Goal: Complete application form: Complete application form

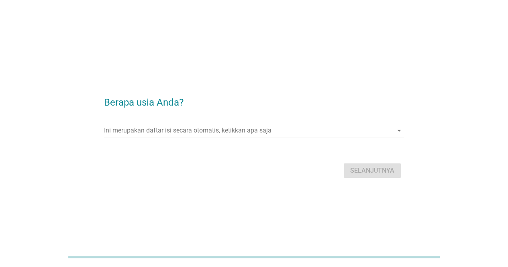
click at [330, 134] on input "Ini merupakan daftar isi secara otomatis, ketikkan apa saja" at bounding box center [248, 130] width 289 height 13
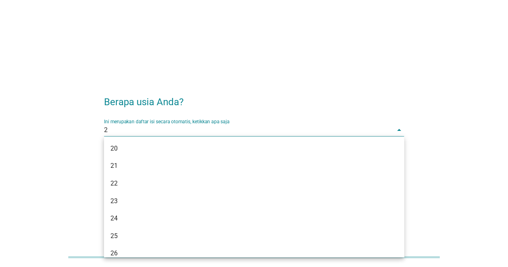
type input "28"
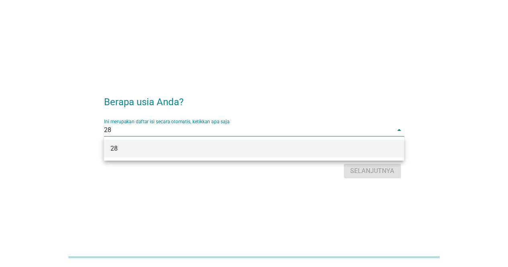
click at [305, 144] on div "28" at bounding box center [241, 149] width 263 height 10
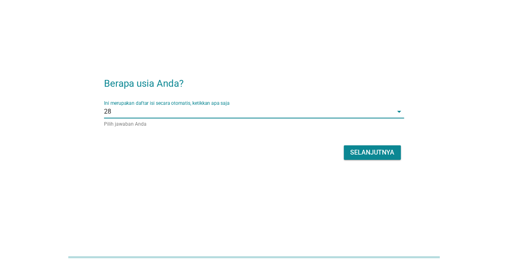
scroll to position [20, 0]
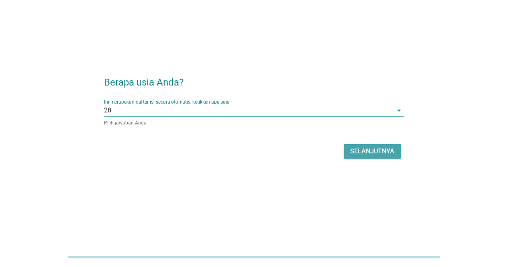
click at [378, 144] on button "Selanjutnya" at bounding box center [372, 151] width 57 height 14
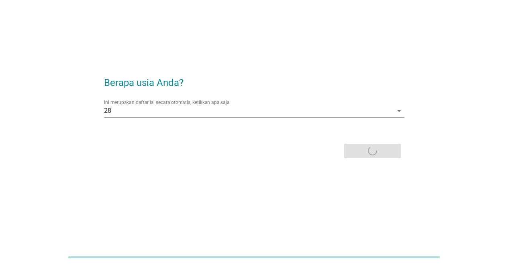
scroll to position [0, 0]
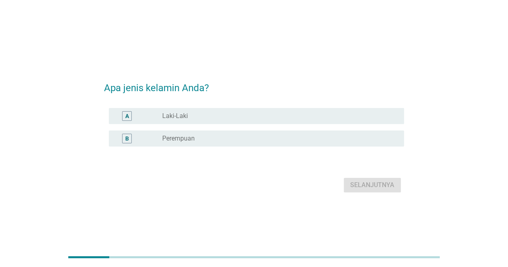
click at [245, 134] on div "radio_button_unchecked Perempuan" at bounding box center [279, 139] width 235 height 10
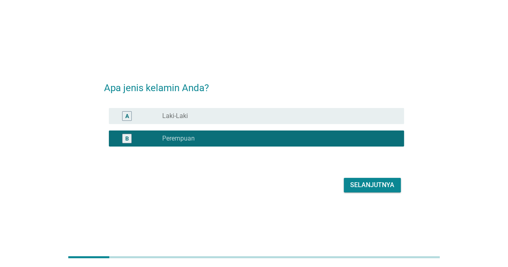
click at [371, 184] on div "Selanjutnya" at bounding box center [372, 185] width 44 height 10
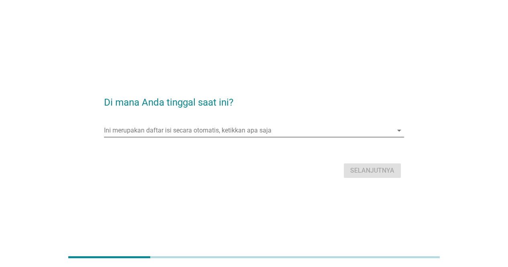
click at [212, 134] on input "Ini merupakan daftar isi secara otomatis, ketikkan apa saja" at bounding box center [248, 130] width 289 height 13
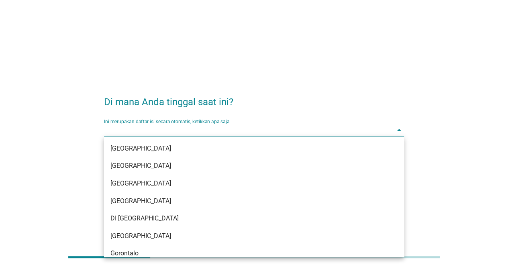
type input "j"
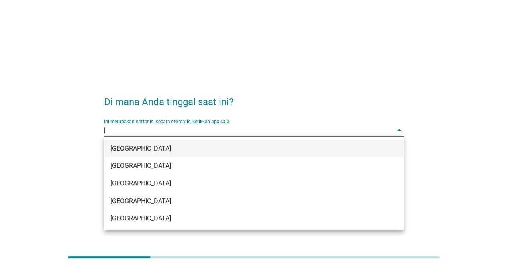
click at [190, 144] on div "[GEOGRAPHIC_DATA]" at bounding box center [241, 149] width 263 height 10
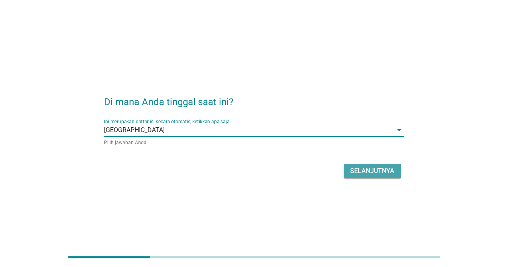
click at [379, 171] on div "Selanjutnya" at bounding box center [372, 171] width 44 height 10
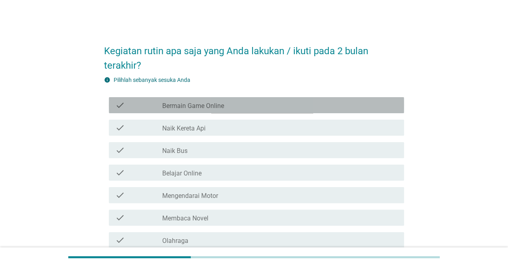
click at [214, 105] on label "Bermain Game Online" at bounding box center [193, 106] width 62 height 8
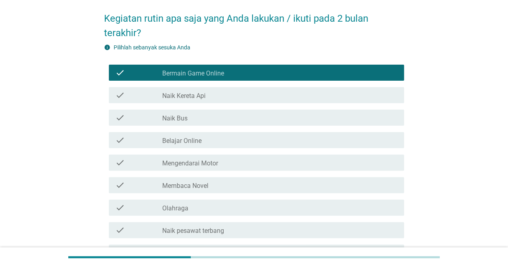
scroll to position [40, 0]
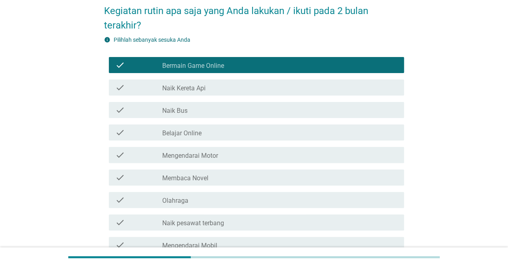
click at [215, 177] on div "check_box_outline_blank Membaca Novel" at bounding box center [279, 178] width 235 height 10
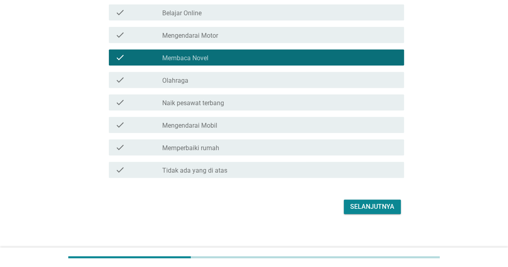
scroll to position [161, 0]
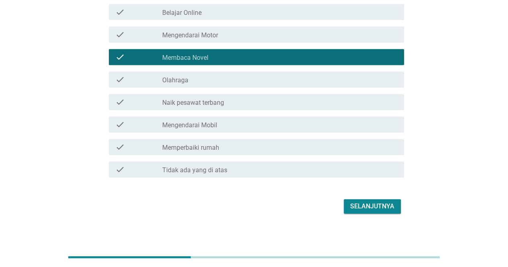
click at [374, 210] on div "Selanjutnya" at bounding box center [372, 207] width 44 height 10
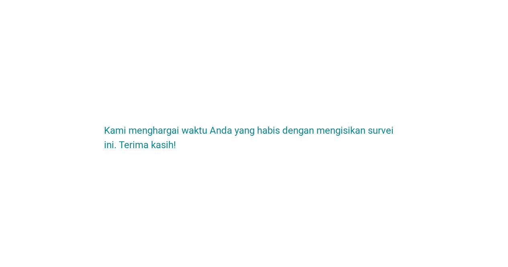
scroll to position [0, 0]
